Goal: Task Accomplishment & Management: Complete application form

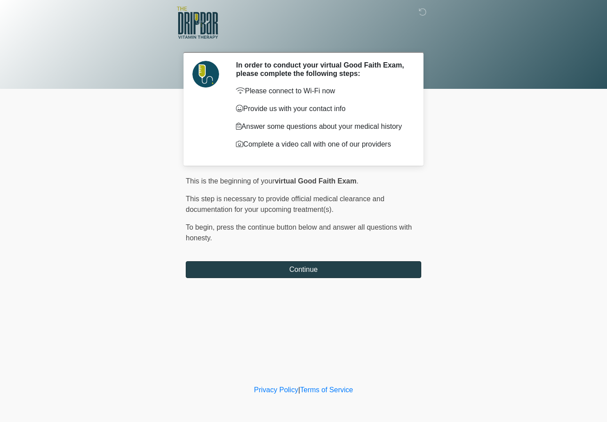
click at [368, 273] on button "Continue" at bounding box center [303, 269] width 235 height 17
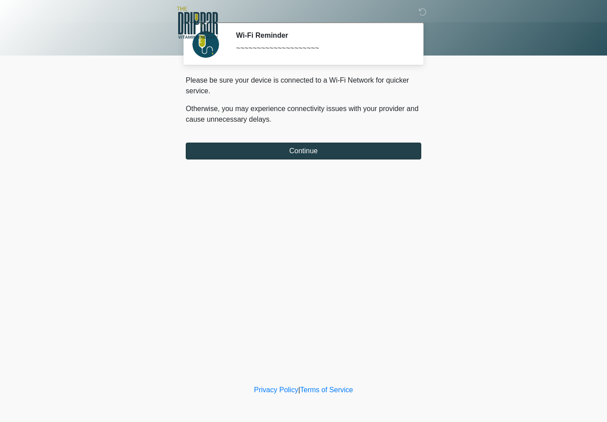
click at [381, 150] on button "Continue" at bounding box center [303, 151] width 235 height 17
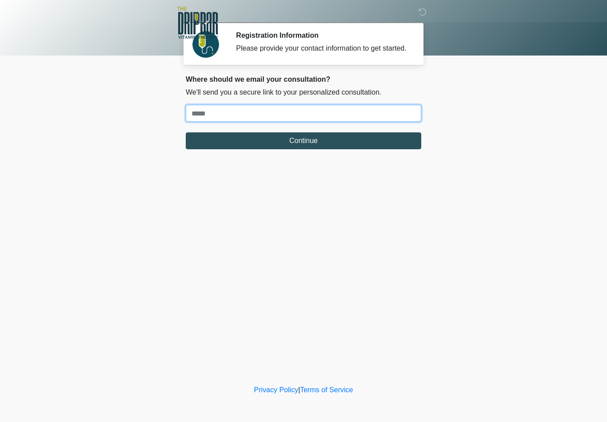
click at [390, 114] on input "Where should we email your treatment plan?" at bounding box center [303, 113] width 235 height 17
click at [382, 117] on input "Where should we email your treatment plan?" at bounding box center [303, 113] width 235 height 17
type input "**********"
click at [303, 149] on button "Continue" at bounding box center [303, 140] width 235 height 17
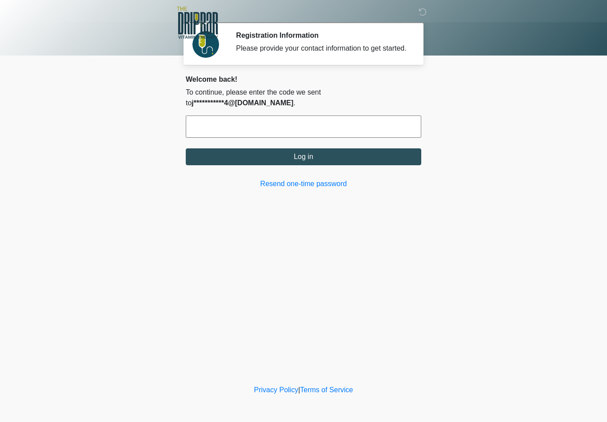
click at [358, 123] on input "text" at bounding box center [303, 126] width 235 height 22
type input "******"
click at [395, 143] on form "****** Log in" at bounding box center [303, 140] width 235 height 50
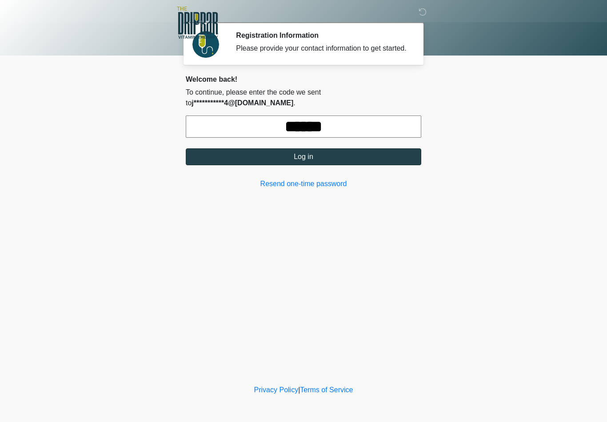
click at [292, 155] on button "Log in" at bounding box center [303, 156] width 235 height 17
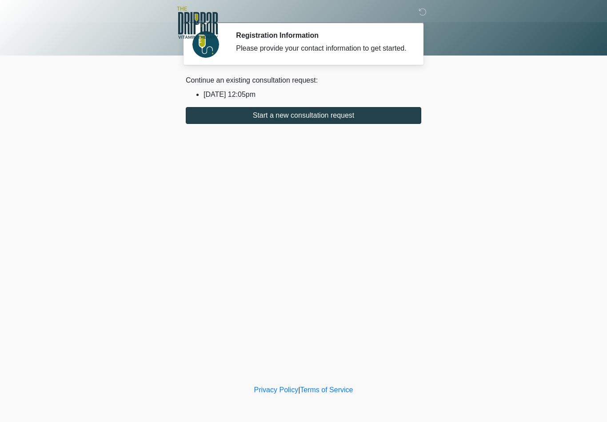
click at [251, 124] on button "Start a new consultation request" at bounding box center [303, 115] width 235 height 17
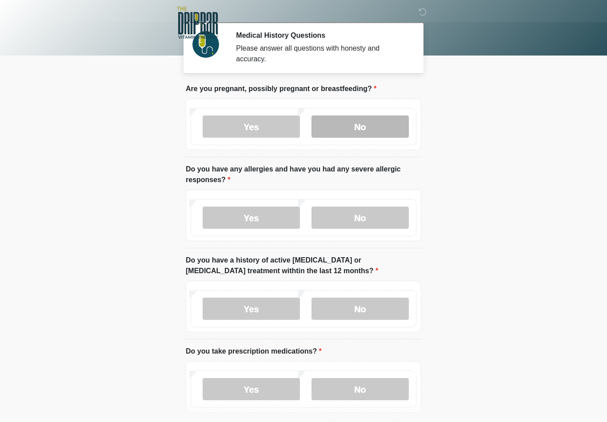
click at [361, 125] on label "No" at bounding box center [359, 126] width 97 height 22
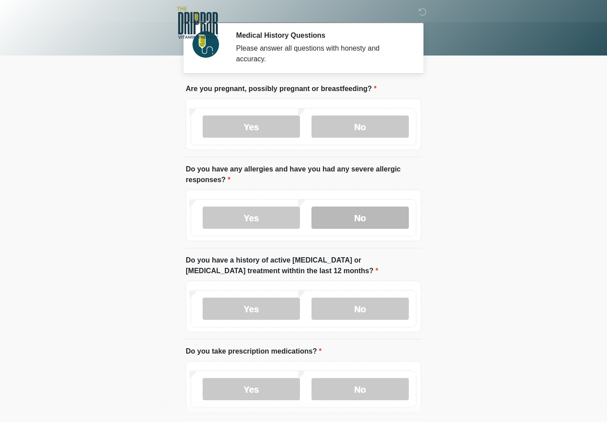
click at [371, 219] on label "No" at bounding box center [359, 217] width 97 height 22
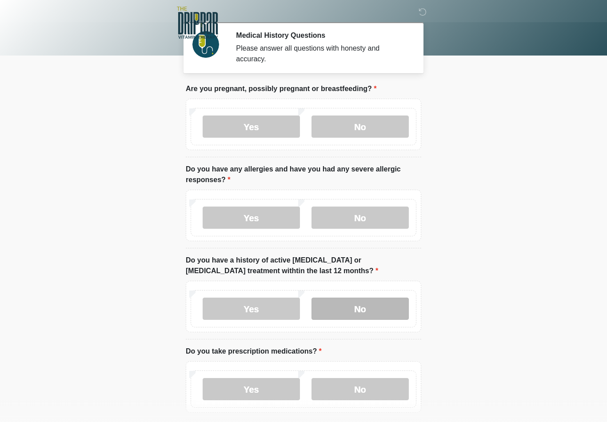
click at [369, 309] on label "No" at bounding box center [359, 308] width 97 height 22
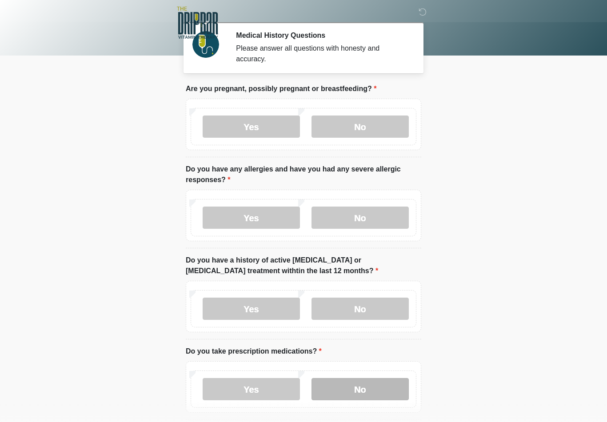
click at [376, 395] on label "No" at bounding box center [359, 389] width 97 height 22
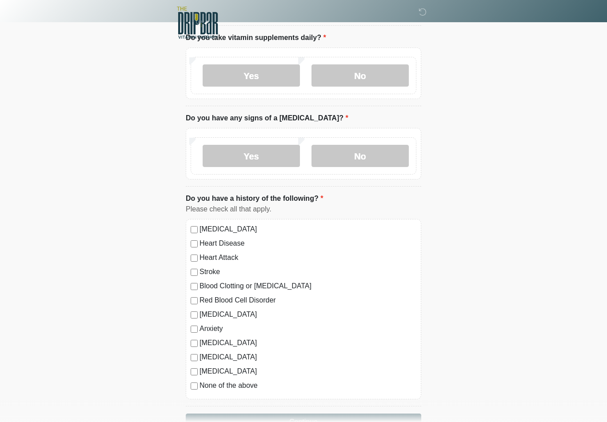
scroll to position [394, 0]
click at [357, 66] on label "No" at bounding box center [359, 75] width 97 height 22
click at [372, 158] on label "No" at bounding box center [359, 155] width 97 height 22
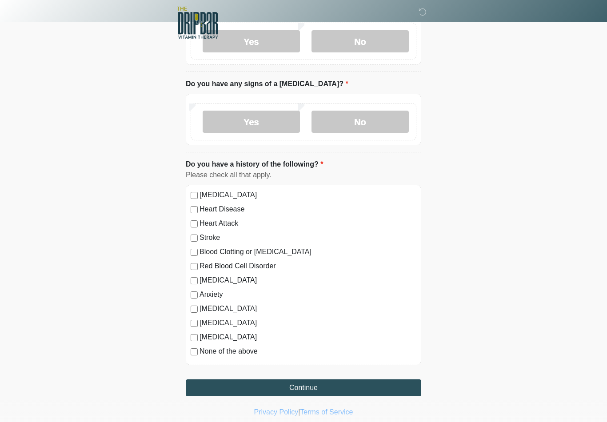
scroll to position [449, 0]
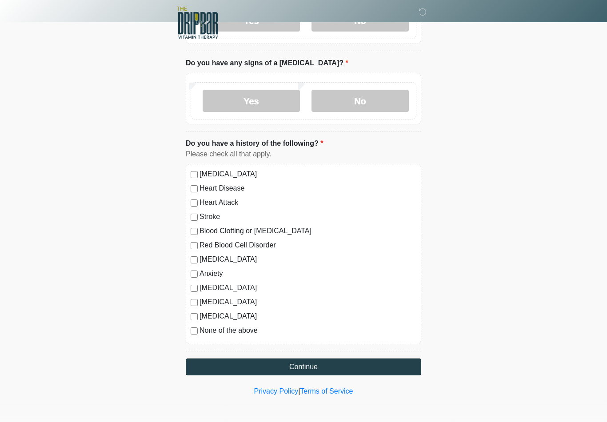
click at [205, 365] on button "Continue" at bounding box center [303, 366] width 235 height 17
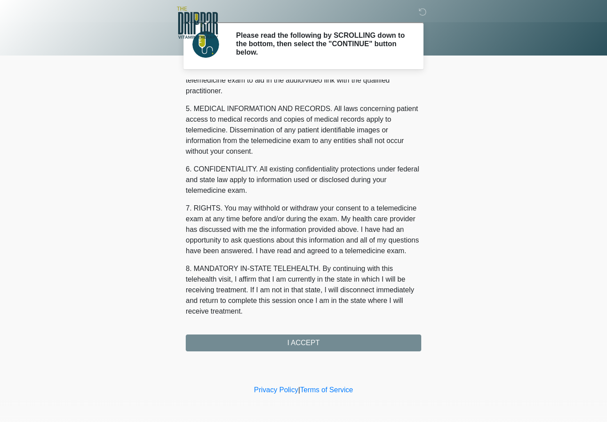
scroll to position [271, 0]
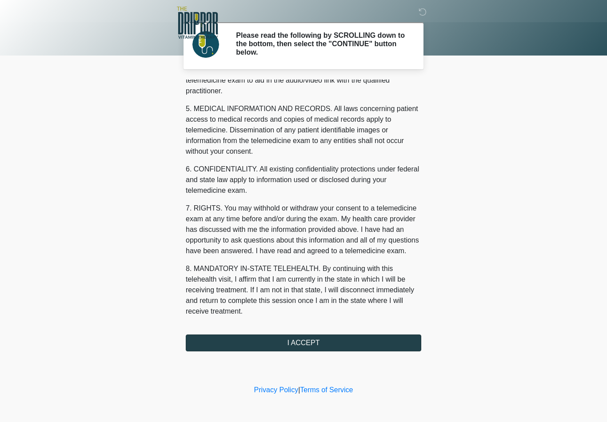
click at [244, 341] on button "I ACCEPT" at bounding box center [303, 342] width 235 height 17
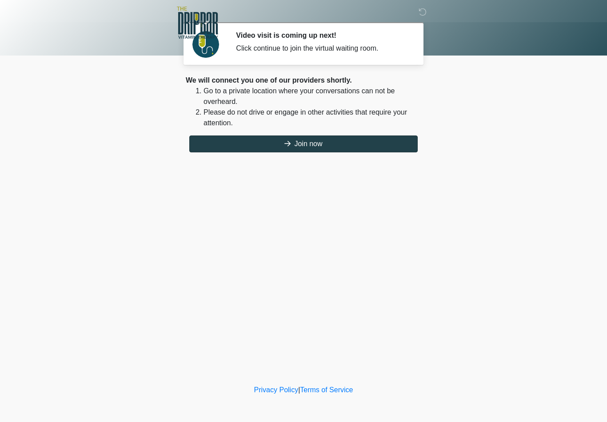
click at [276, 147] on button "Join now" at bounding box center [303, 143] width 228 height 17
